Goal: Transaction & Acquisition: Book appointment/travel/reservation

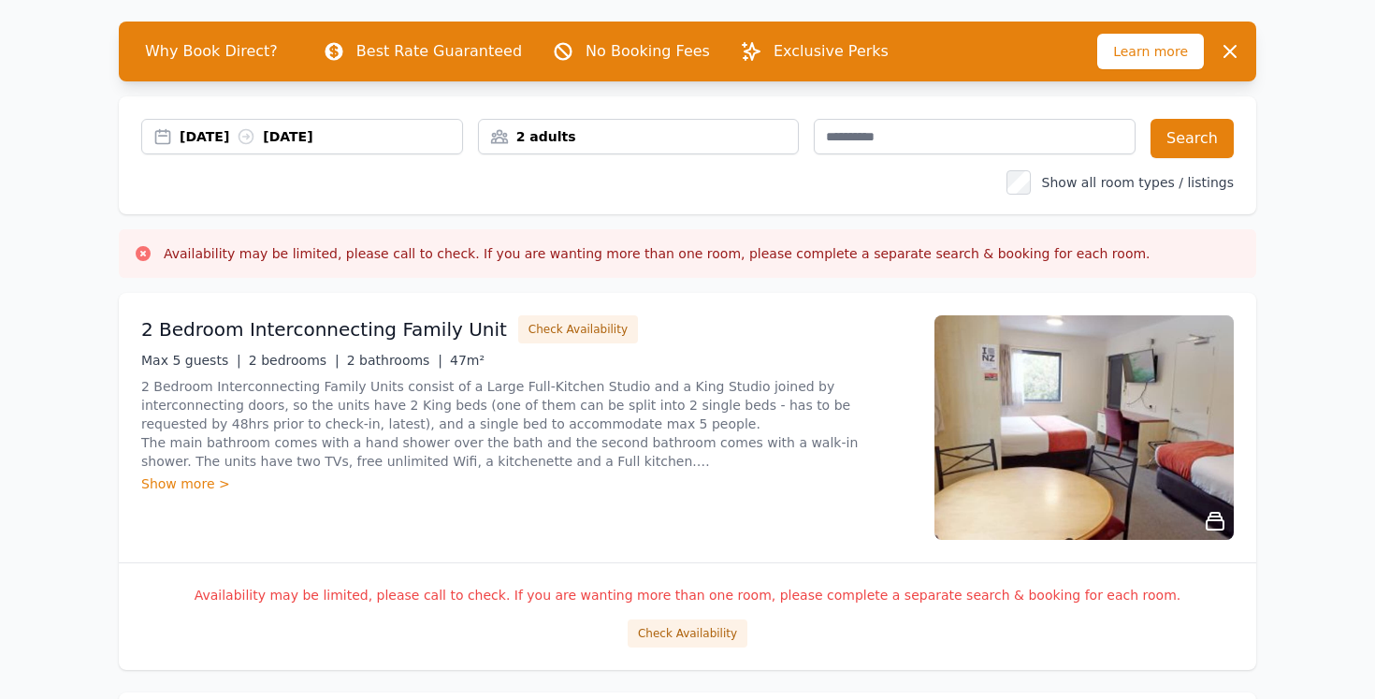
scroll to position [79, 0]
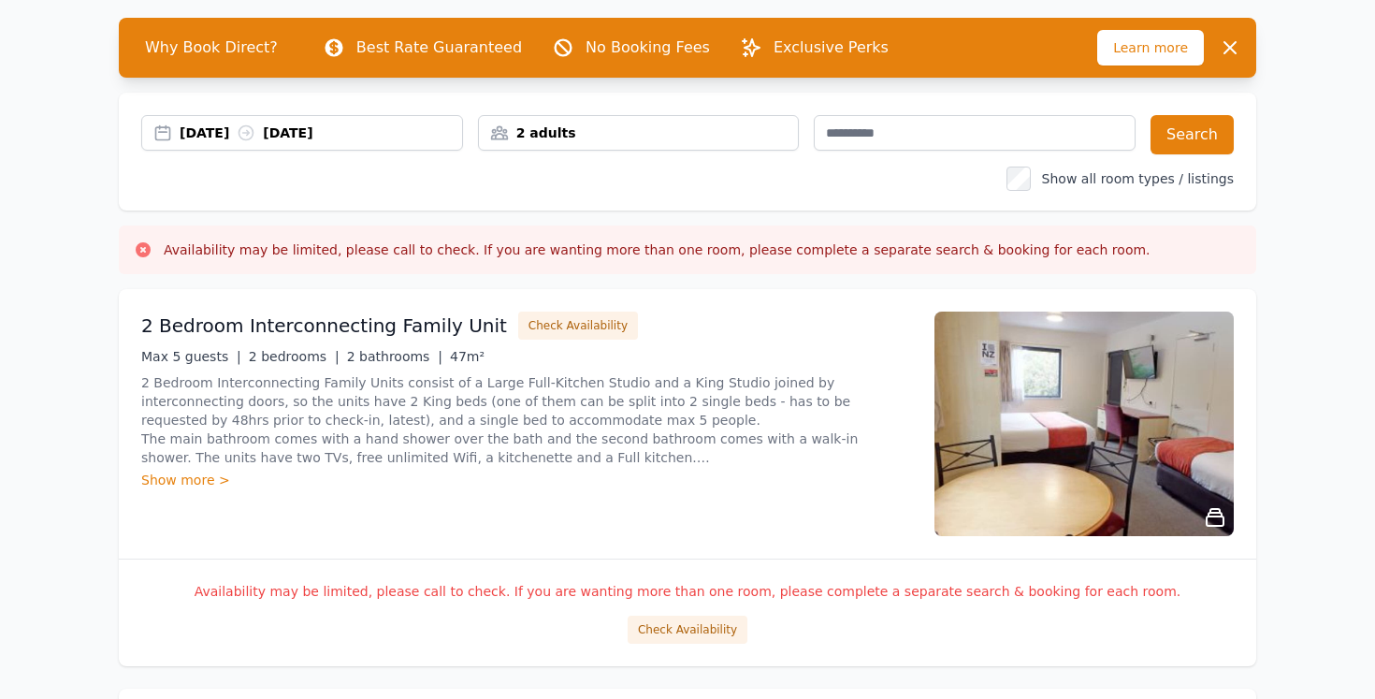
click at [180, 142] on div "[DATE] [DATE]" at bounding box center [321, 132] width 282 height 19
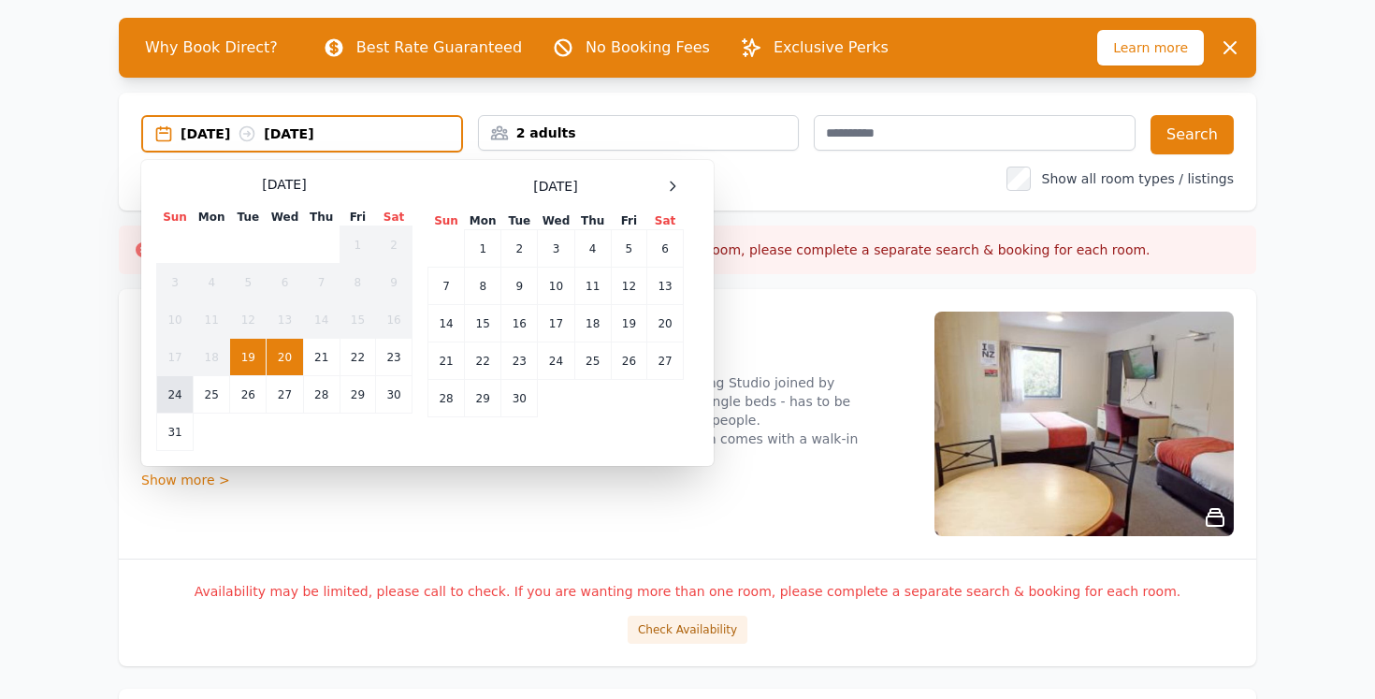
click at [157, 413] on td "24" at bounding box center [175, 394] width 36 height 37
click at [194, 413] on td "25" at bounding box center [212, 394] width 36 height 37
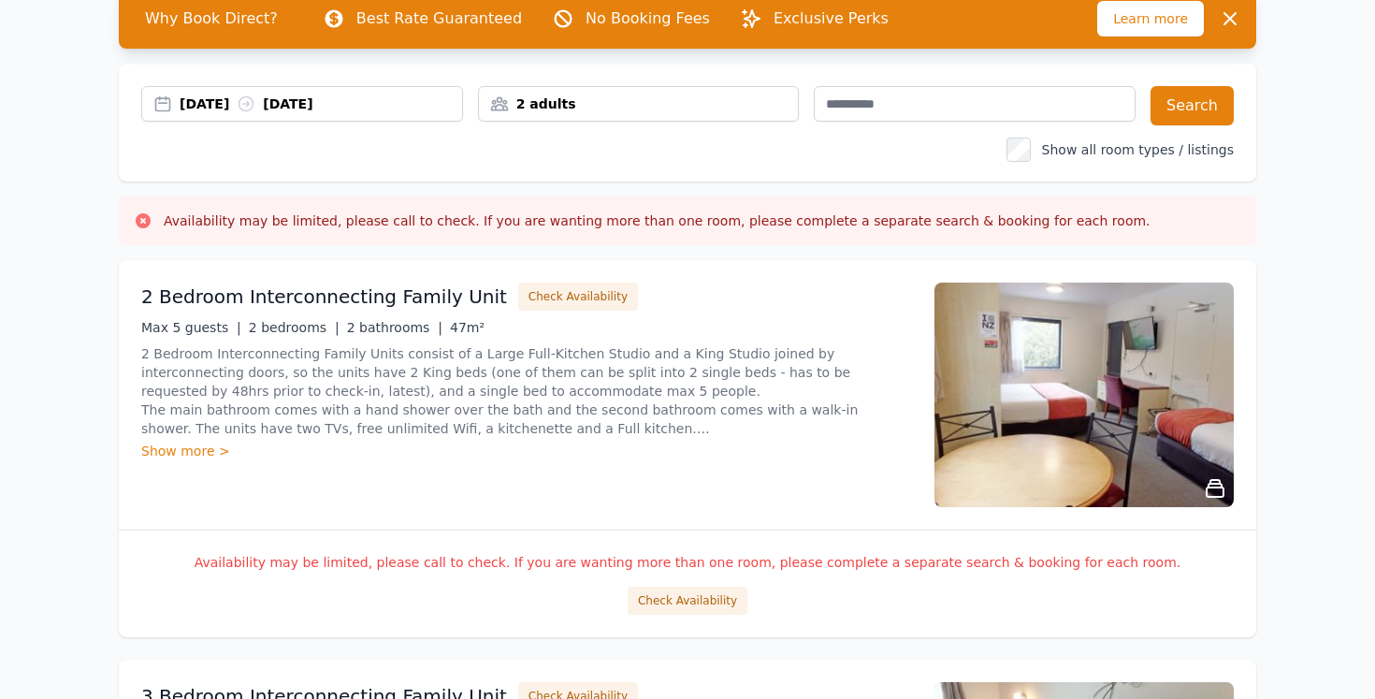
scroll to position [107, 0]
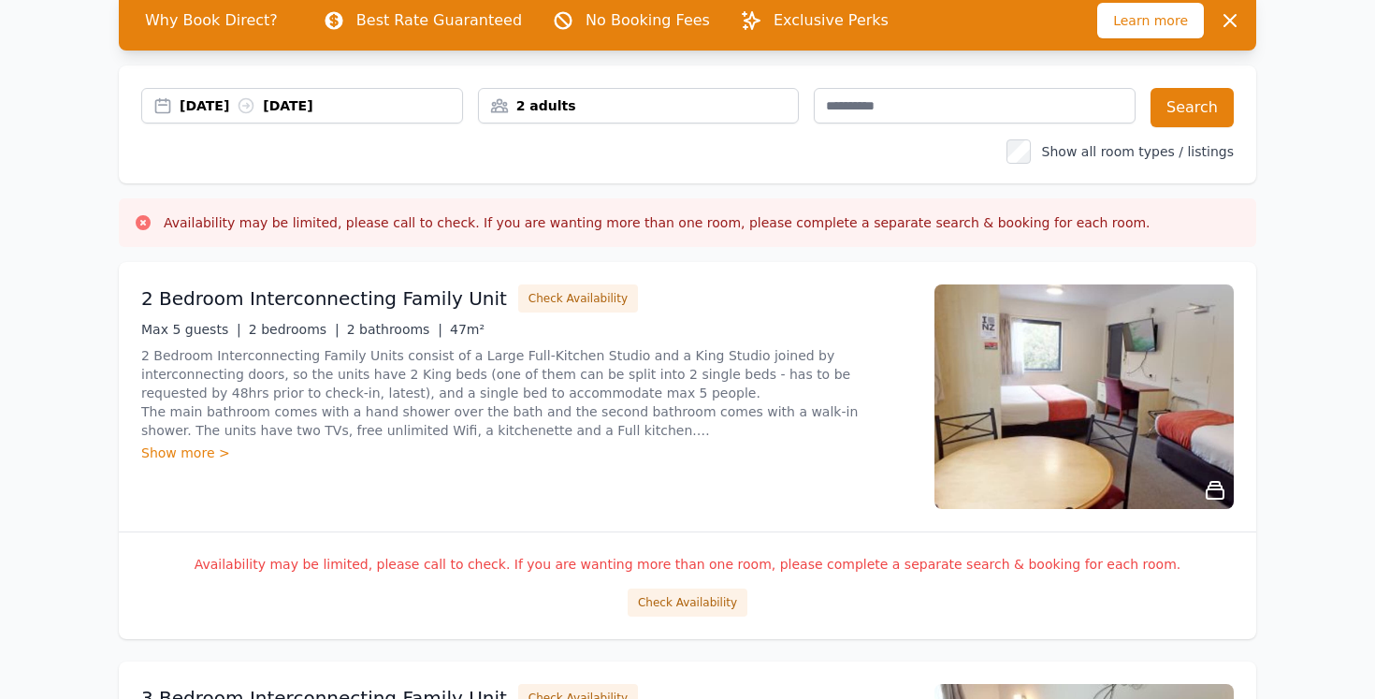
click at [556, 115] on div "2 adults" at bounding box center [639, 105] width 320 height 19
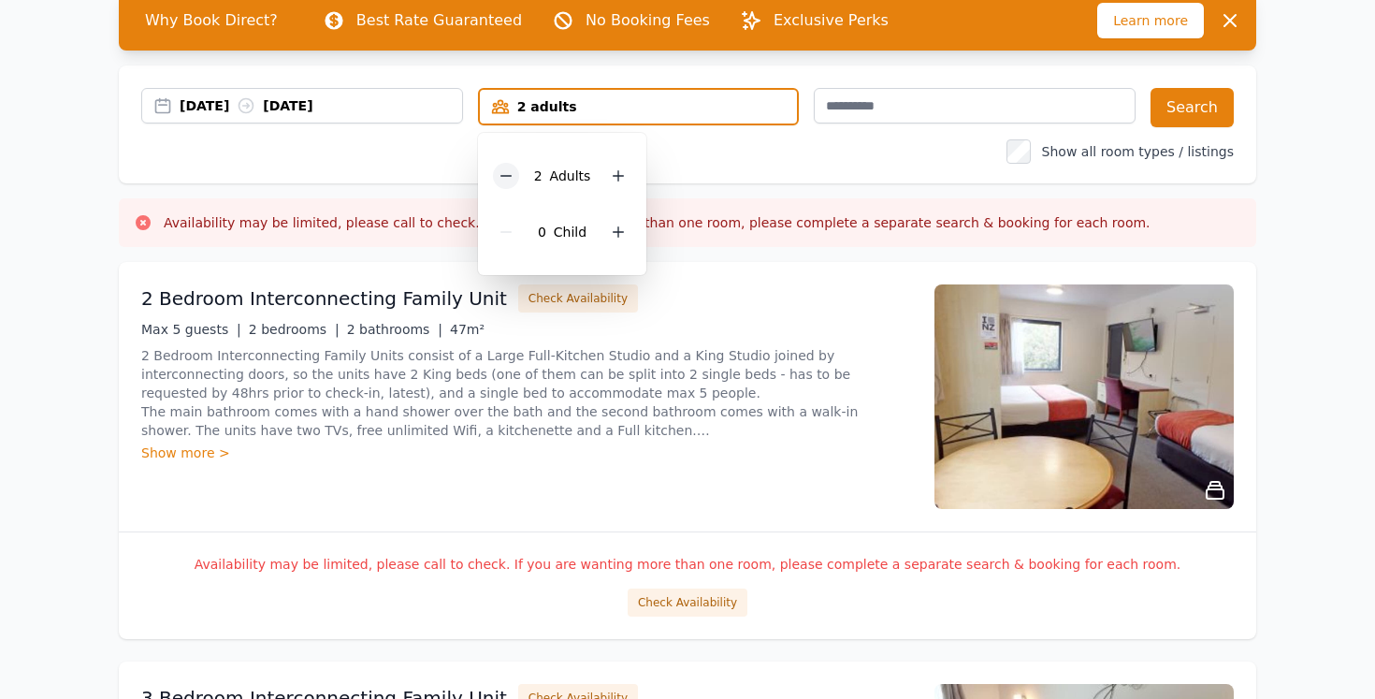
click at [498, 183] on icon at bounding box center [505, 175] width 15 height 15
click at [833, 161] on div "Show all room types / listings" at bounding box center [687, 151] width 1092 height 19
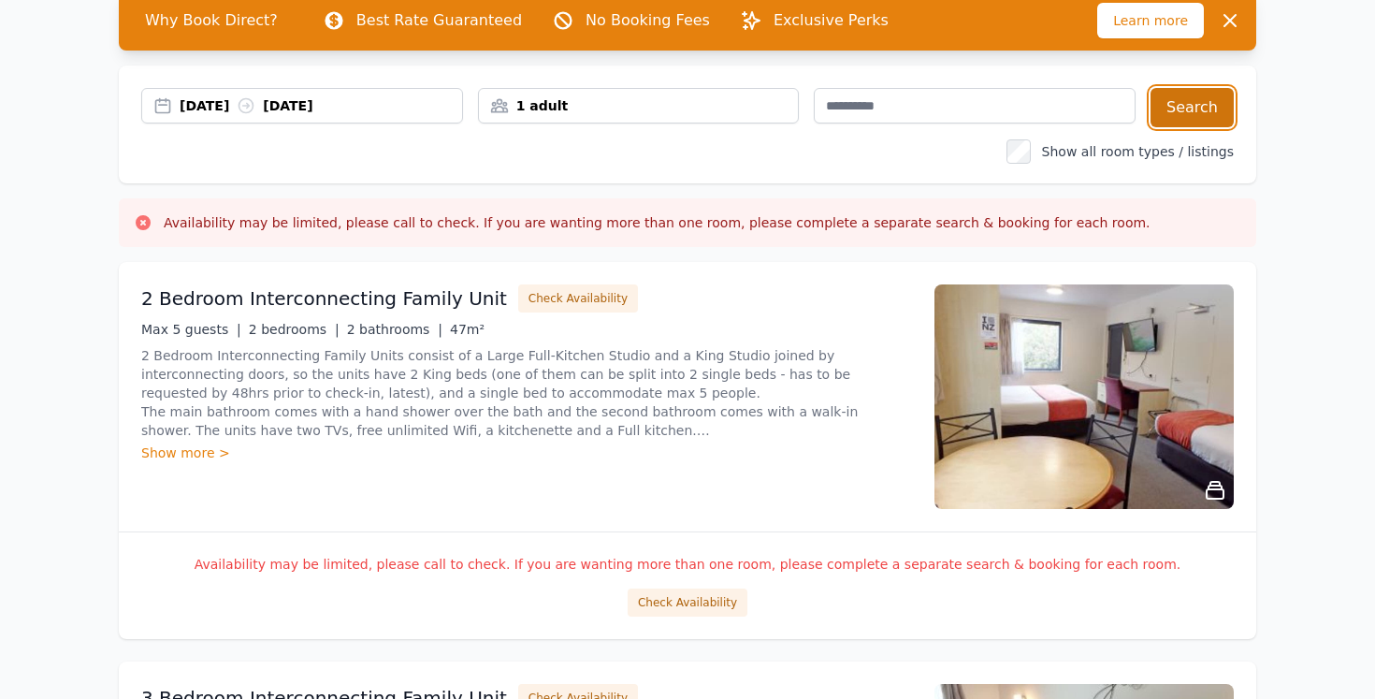
click at [1215, 127] on button "Search" at bounding box center [1191, 107] width 83 height 39
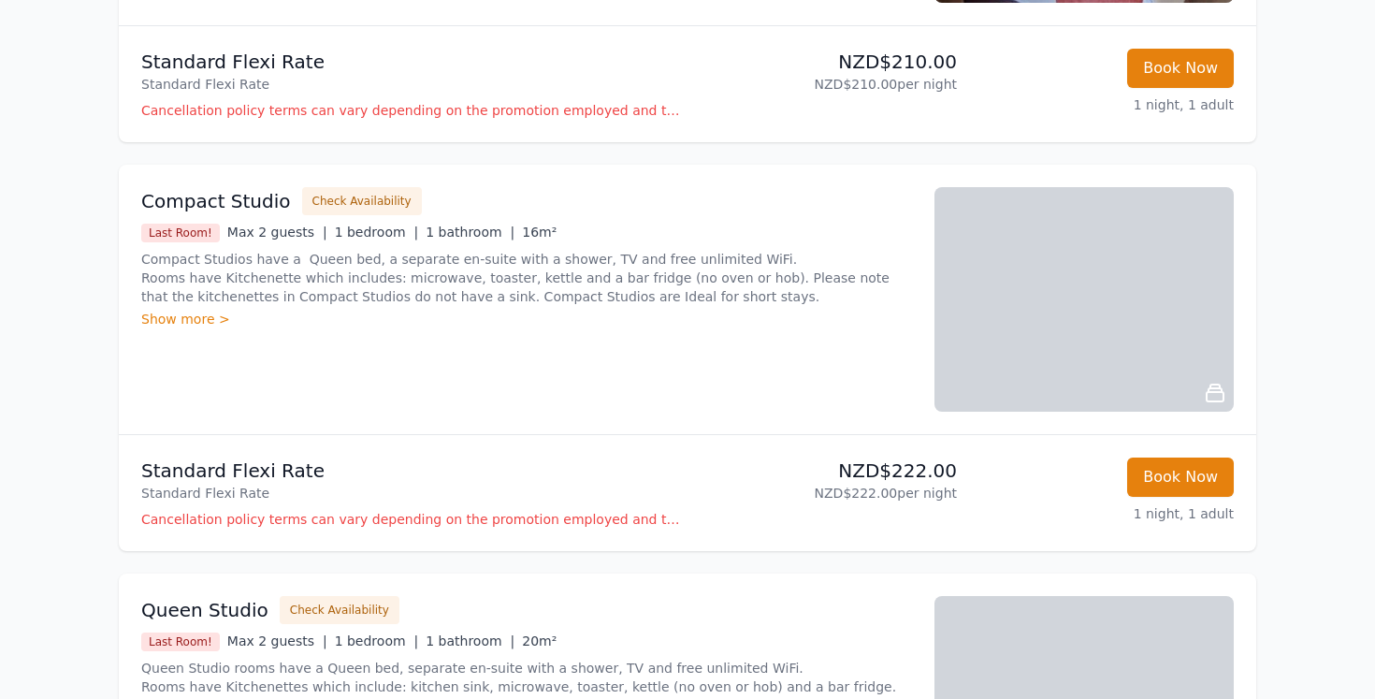
scroll to position [552, 0]
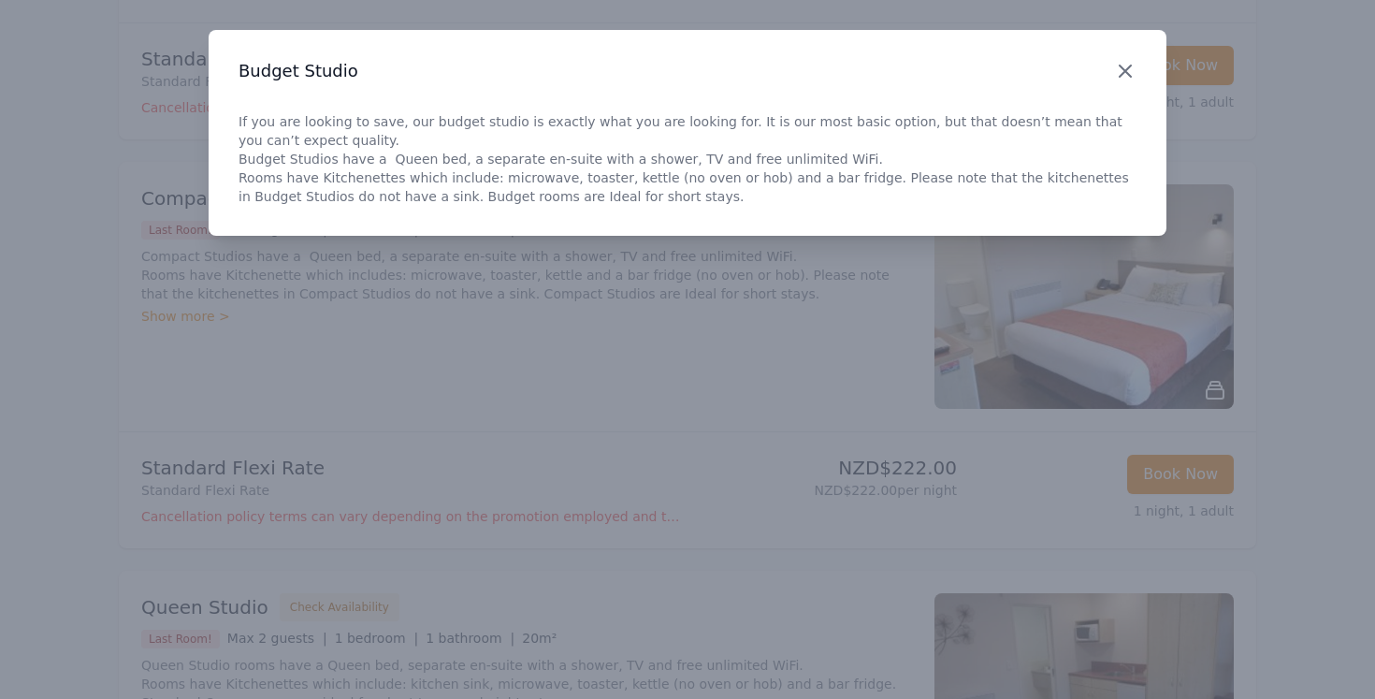
click at [1119, 77] on icon "button" at bounding box center [1124, 70] width 11 height 11
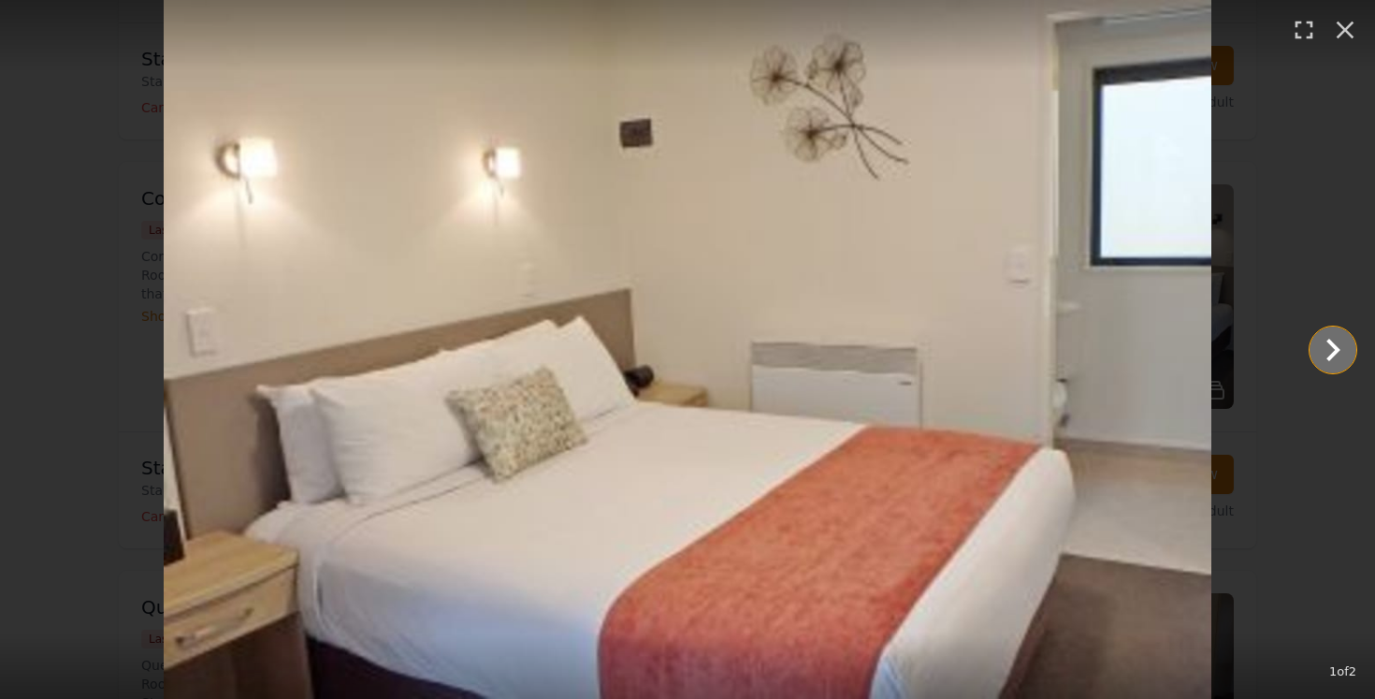
click at [1329, 342] on icon "Show slide 2 of 2" at bounding box center [1333, 350] width 14 height 22
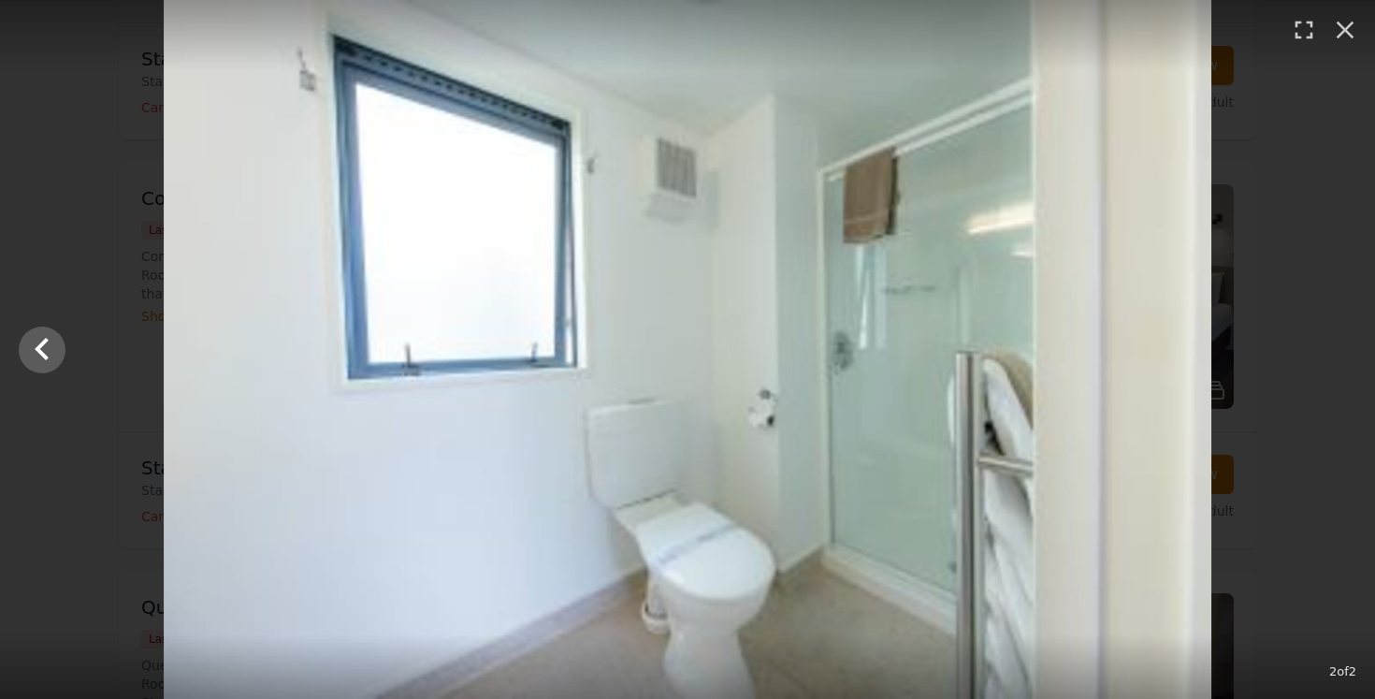
click at [1332, 342] on div at bounding box center [687, 349] width 1375 height 699
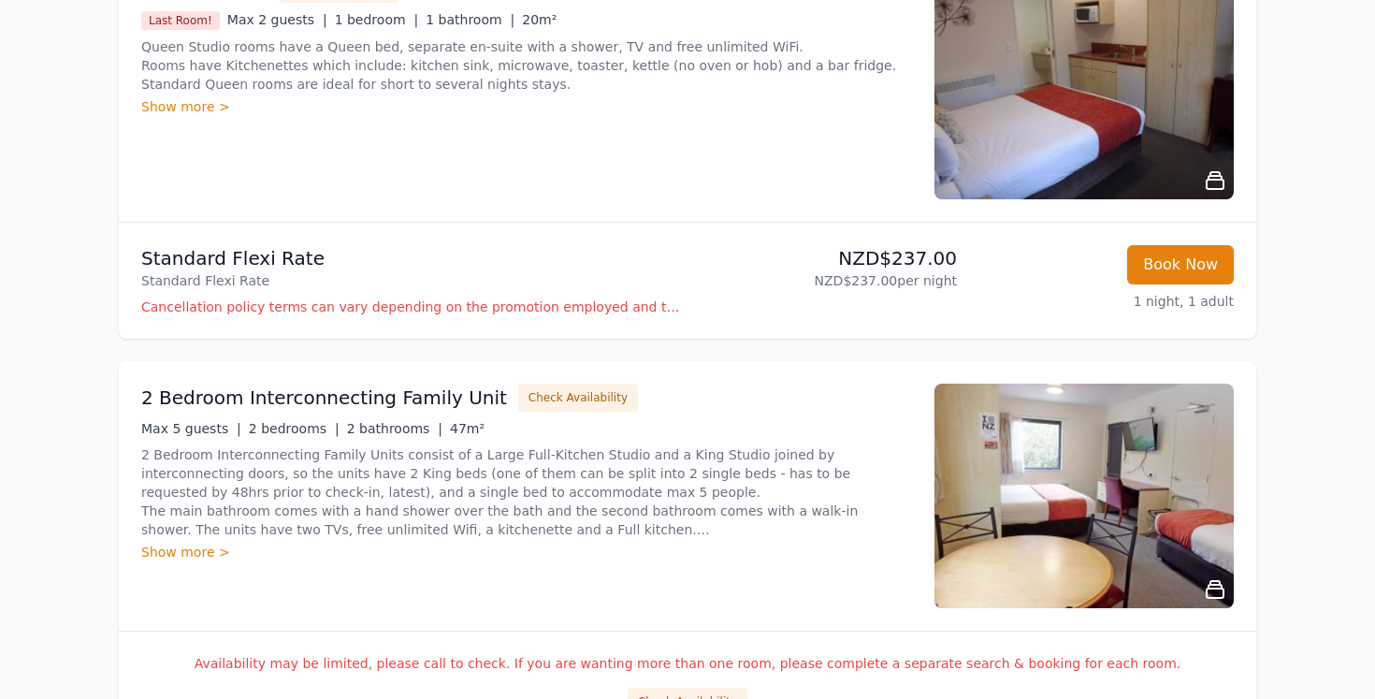
scroll to position [1174, 0]
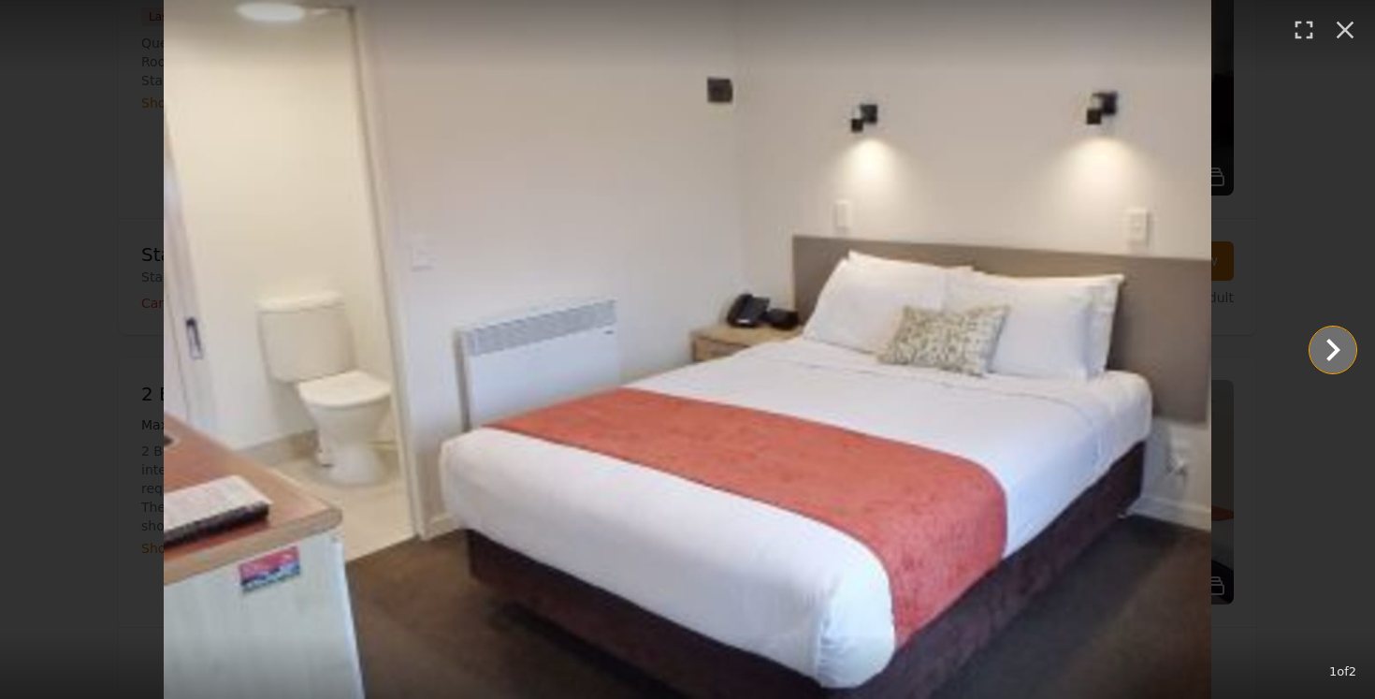
click at [1322, 356] on icon "Show slide 2 of 2" at bounding box center [1332, 349] width 45 height 45
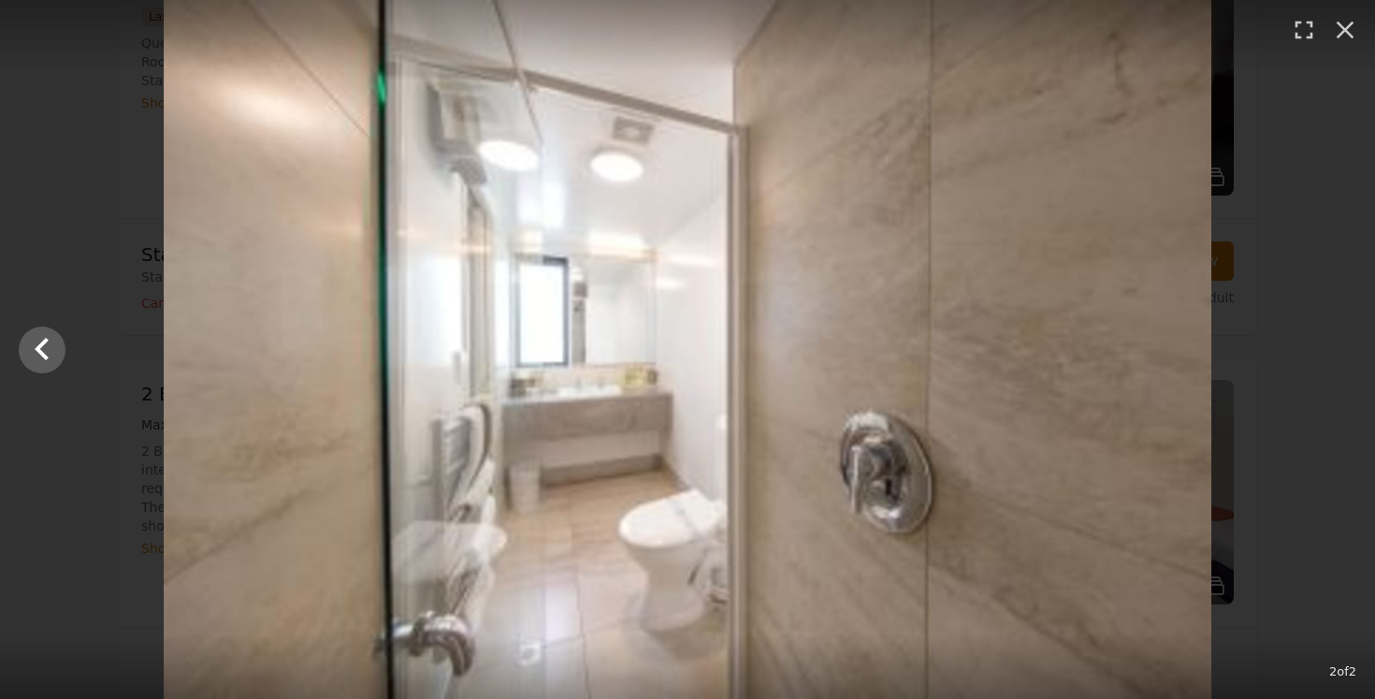
click at [1322, 356] on div at bounding box center [687, 349] width 1375 height 699
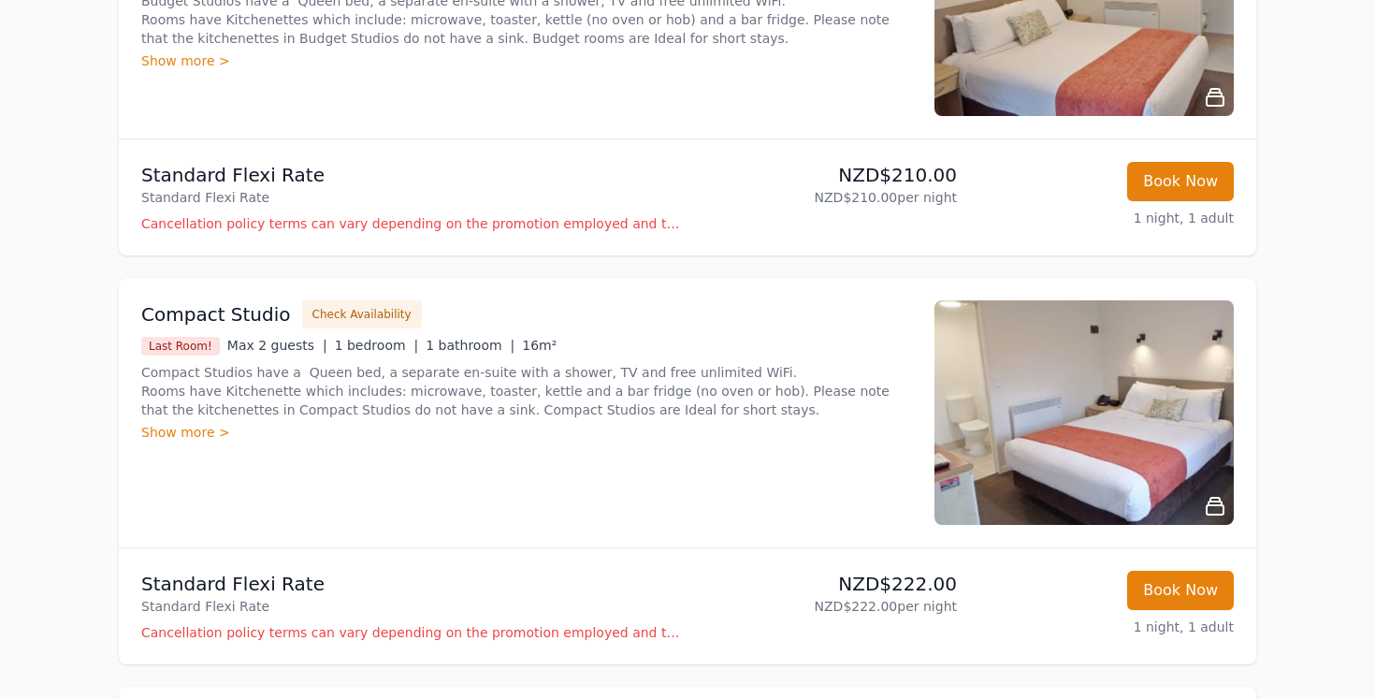
scroll to position [440, 0]
